Goal: Task Accomplishment & Management: Complete application form

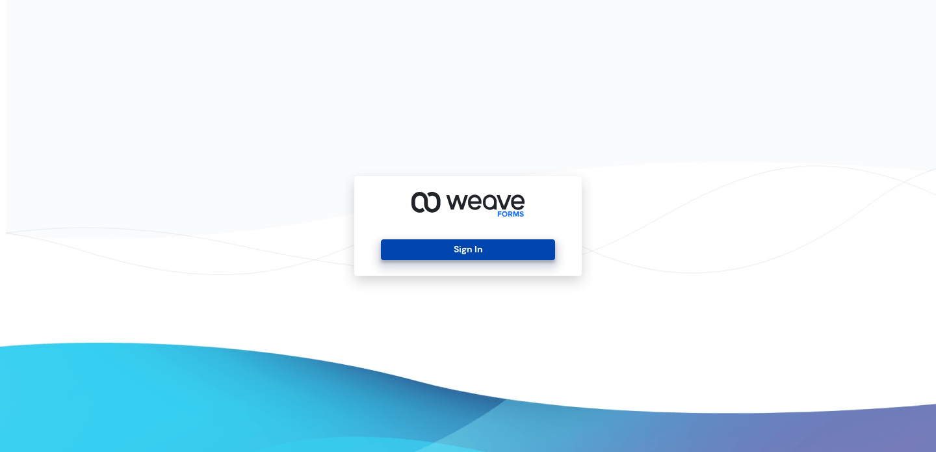
click at [469, 254] on button "Sign In" at bounding box center [468, 249] width 174 height 21
